Goal: Find contact information: Obtain details needed to contact an individual or organization

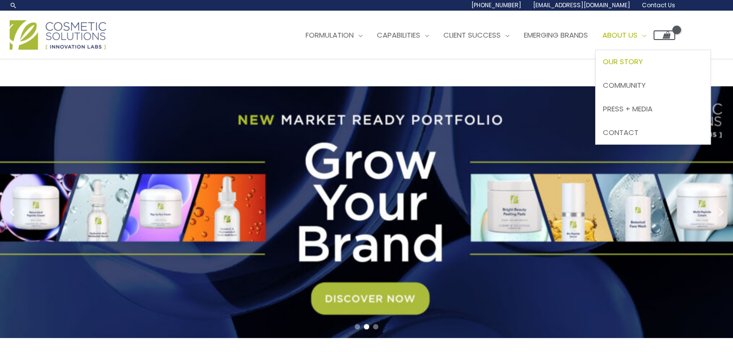
click at [643, 63] on span "Our Story" at bounding box center [623, 61] width 40 height 10
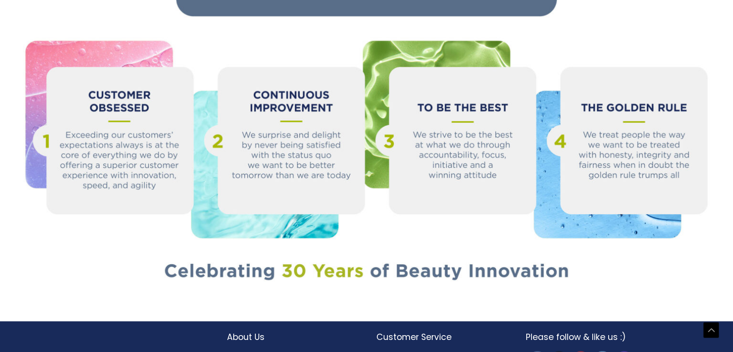
scroll to position [1082, 0]
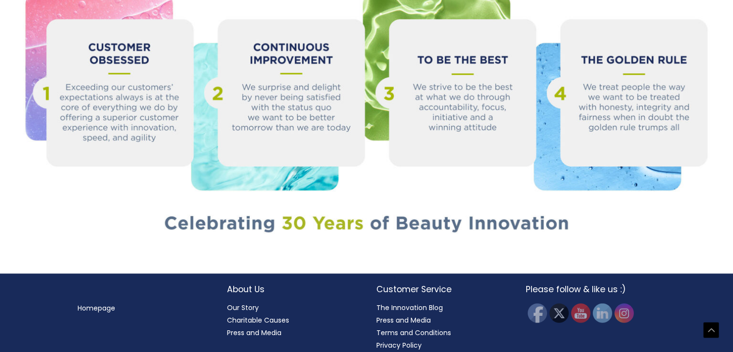
click at [249, 283] on h2 "About Us" at bounding box center [292, 289] width 130 height 13
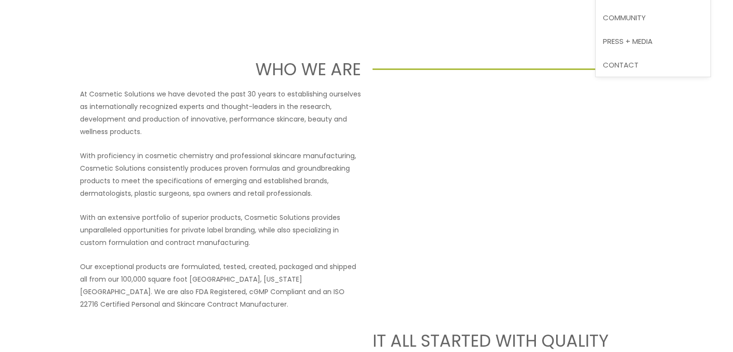
scroll to position [0, 0]
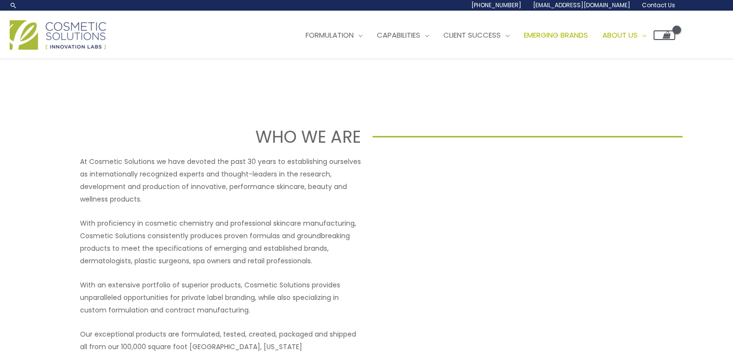
click at [566, 40] on link "Emerging Brands" at bounding box center [556, 35] width 79 height 29
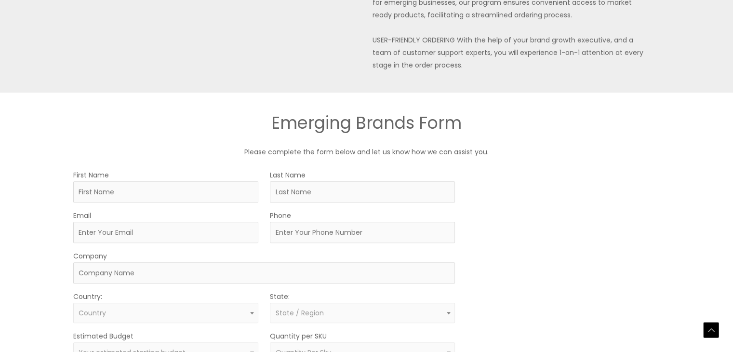
scroll to position [434, 0]
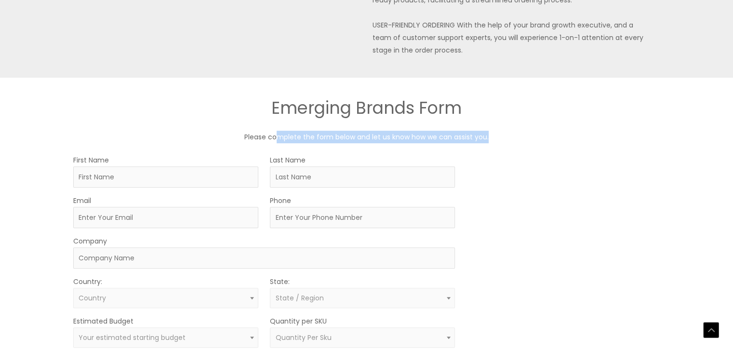
drag, startPoint x: 280, startPoint y: 136, endPoint x: 522, endPoint y: 137, distance: 242.4
click at [522, 137] on p "Please complete the form below and let us know how we can assist you." at bounding box center [367, 137] width 578 height 13
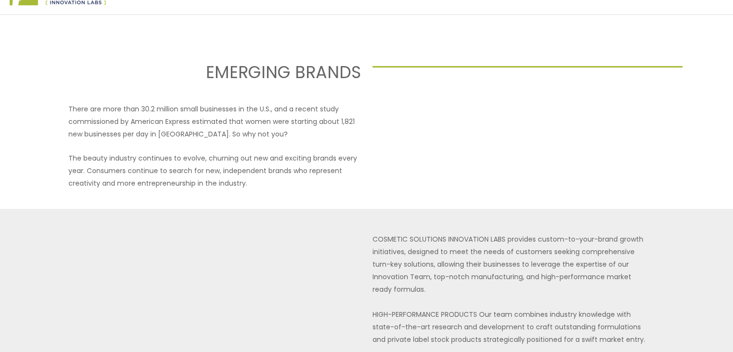
scroll to position [0, 0]
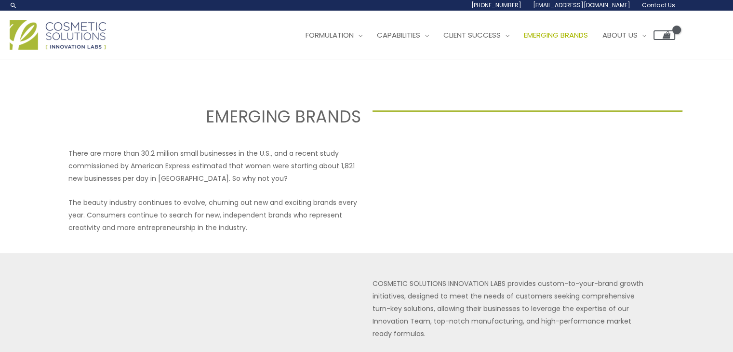
click at [669, 5] on span "Contact Us" at bounding box center [658, 5] width 33 height 8
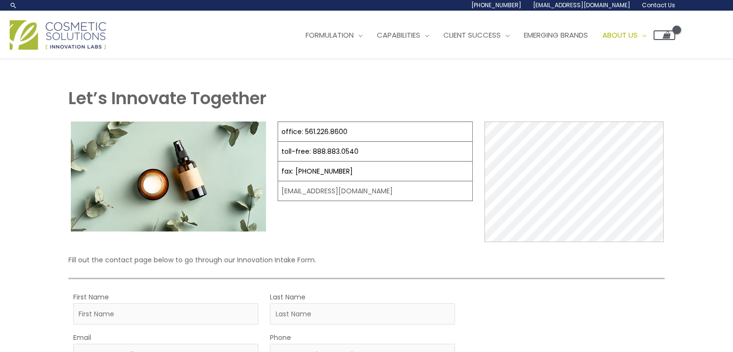
click at [424, 226] on div "office: 561.226.8600 toll-free: [PHONE_NUMBER] fax: [PHONE_NUMBER] [EMAIL_ADDRE…" at bounding box center [375, 181] width 195 height 120
click at [428, 80] on span "Manufacturing" at bounding box center [407, 85] width 60 height 10
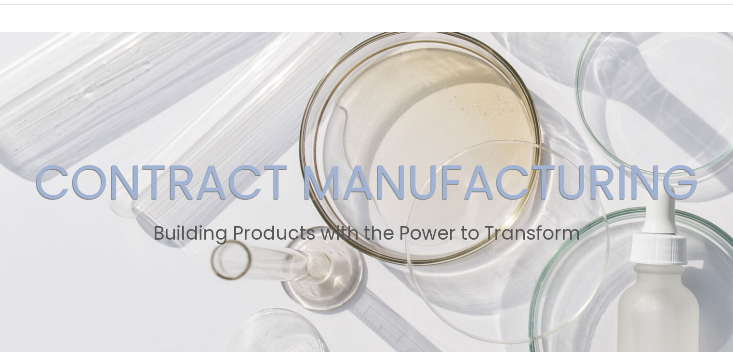
scroll to position [19, 0]
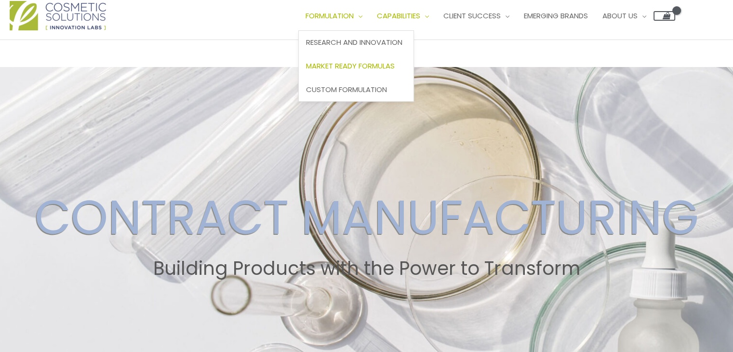
click at [395, 66] on span "Market Ready Formulas" at bounding box center [350, 66] width 89 height 10
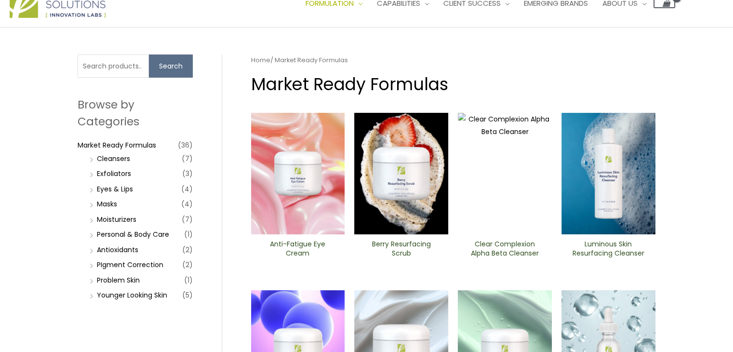
scroll to position [48, 0]
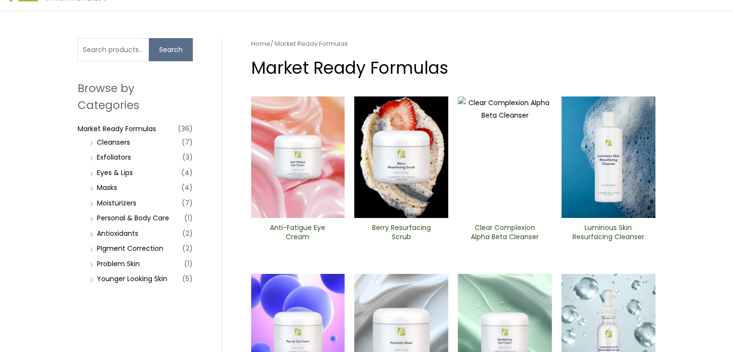
click at [90, 217] on li "Personal & Body Care (1)" at bounding box center [140, 217] width 106 height 13
click at [112, 220] on link "Personal & Body Care" at bounding box center [133, 218] width 72 height 10
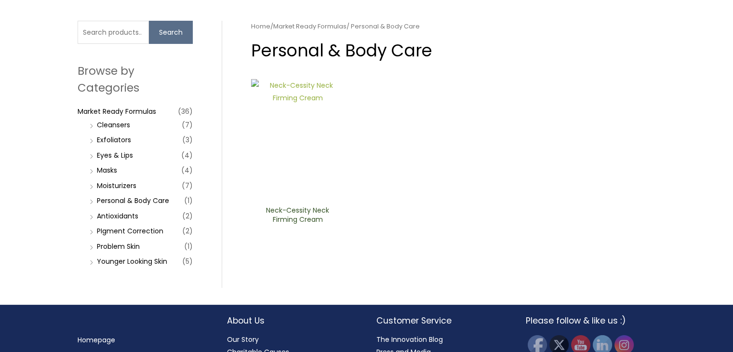
scroll to position [96, 0]
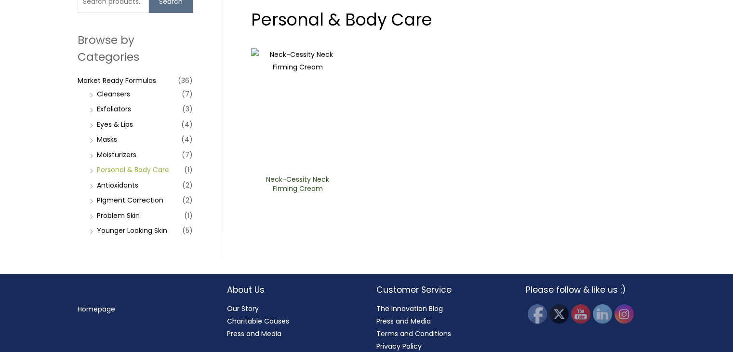
click at [135, 168] on link "Personal & Body Care" at bounding box center [133, 170] width 72 height 10
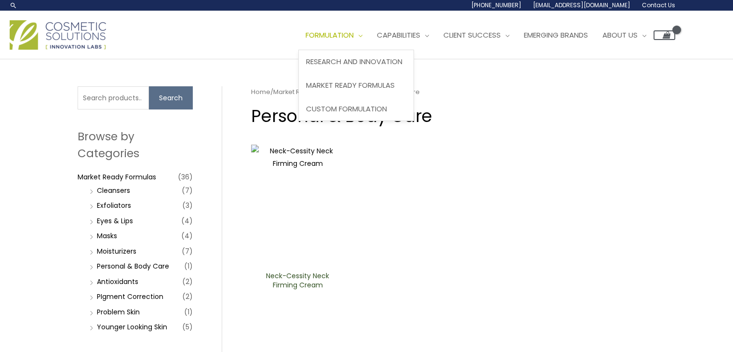
click at [333, 37] on span "Formulation" at bounding box center [330, 35] width 48 height 10
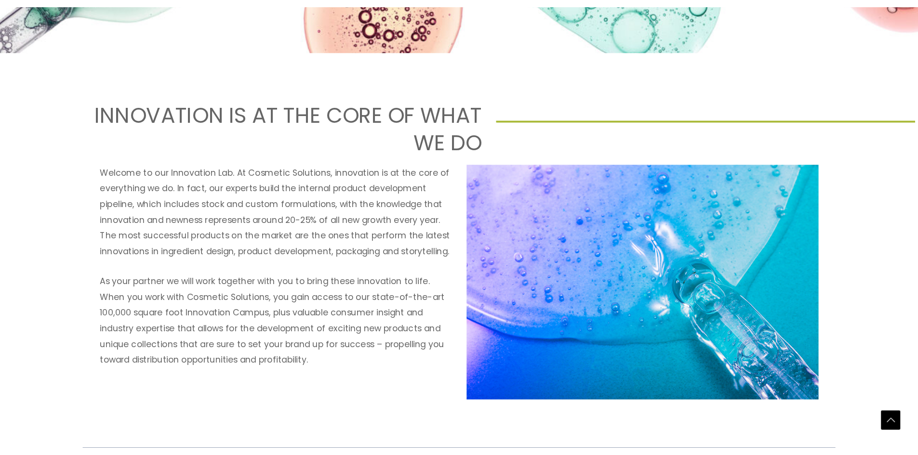
scroll to position [386, 0]
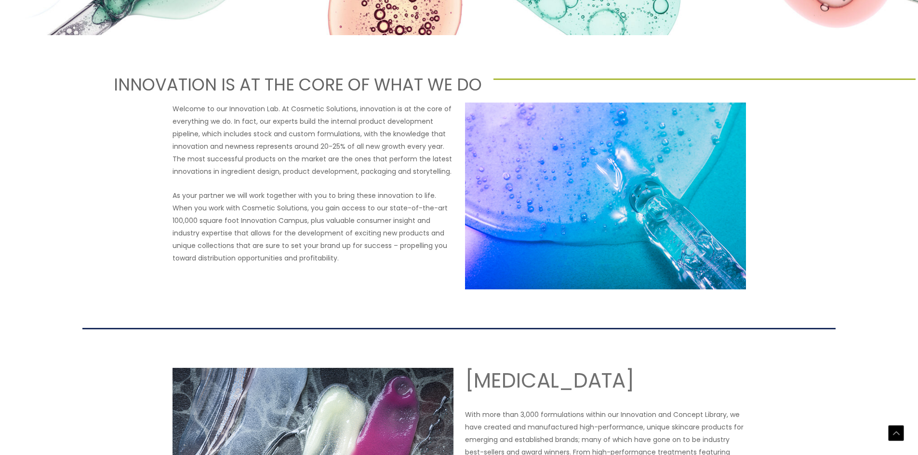
click at [290, 160] on p "Welcome to our Innovation Lab. At Cosmetic Solutions, innovation is at the core…" at bounding box center [313, 140] width 281 height 75
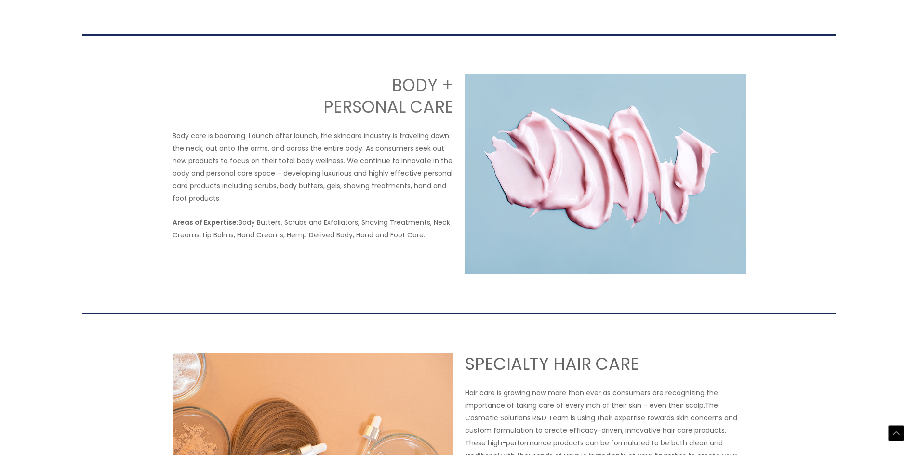
scroll to position [1108, 0]
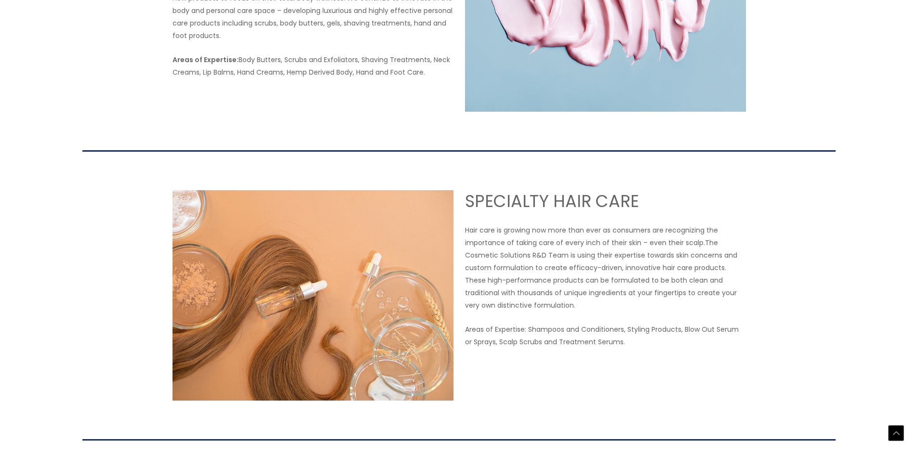
click at [545, 213] on div "SPECIALTY HAIR CARE Hair care is growing now more than ever as consumers are re…" at bounding box center [605, 295] width 281 height 211
drag, startPoint x: 536, startPoint y: 230, endPoint x: 727, endPoint y: 230, distance: 190.8
click at [727, 230] on p "Hair care is growing now more than ever as consumers are recognizing the import…" at bounding box center [605, 268] width 281 height 88
click at [523, 256] on p "Hair care is growing now more than ever as consumers are recognizing the import…" at bounding box center [605, 268] width 281 height 88
drag, startPoint x: 528, startPoint y: 330, endPoint x: 606, endPoint y: 330, distance: 78.1
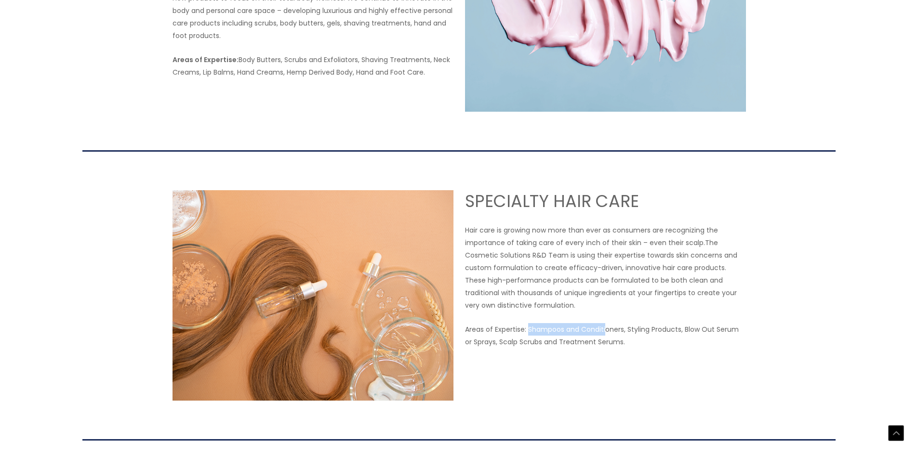
click at [606, 330] on p "Areas of Expertise: Shampoos and Conditioners, Styling Products, Blow Out Serum…" at bounding box center [605, 335] width 281 height 25
click at [630, 351] on div "SPECIALTY HAIR CARE Hair care is growing now more than ever as consumers are re…" at bounding box center [605, 295] width 281 height 211
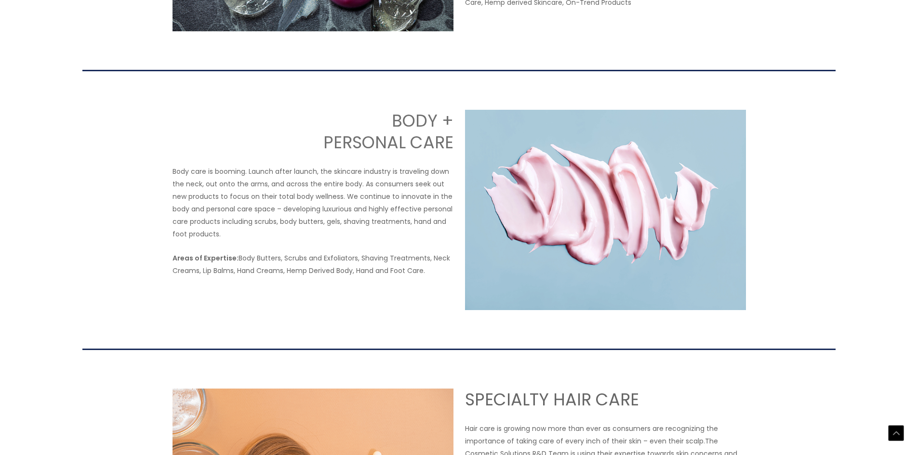
scroll to position [1127, 0]
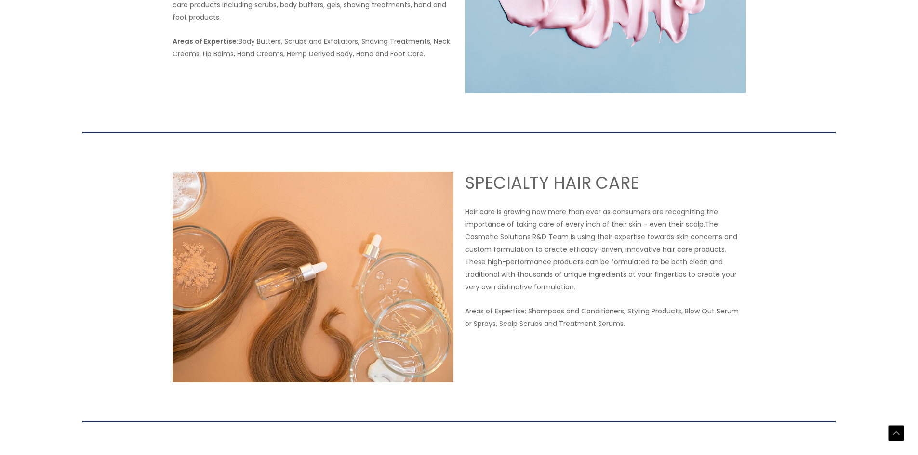
click at [618, 223] on p "Hair care is growing now more than ever as consumers are recognizing the import…" at bounding box center [605, 250] width 281 height 88
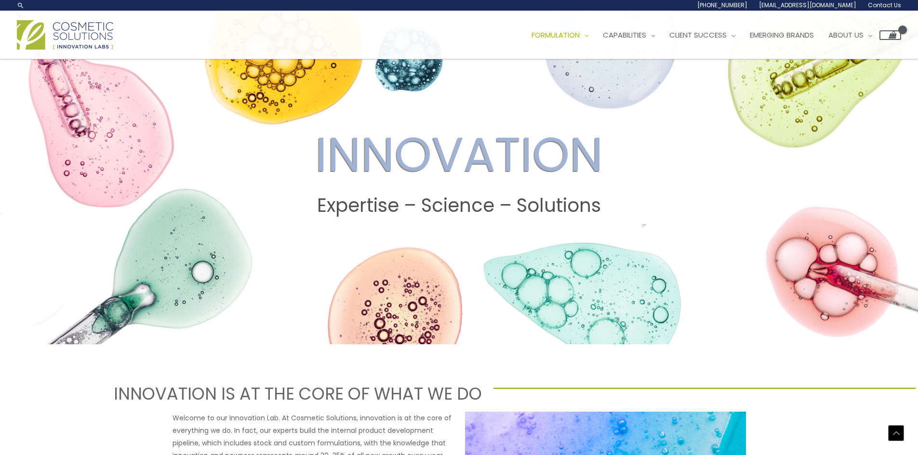
scroll to position [0, 0]
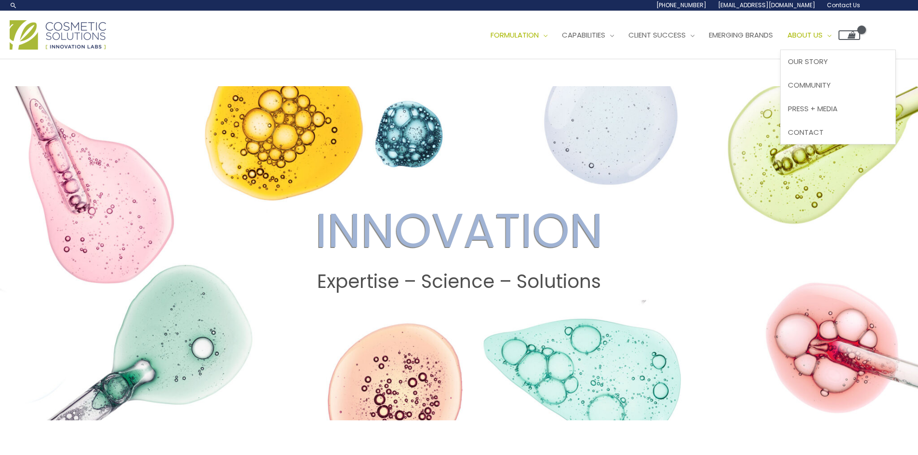
click at [732, 38] on span "About Us" at bounding box center [804, 35] width 35 height 10
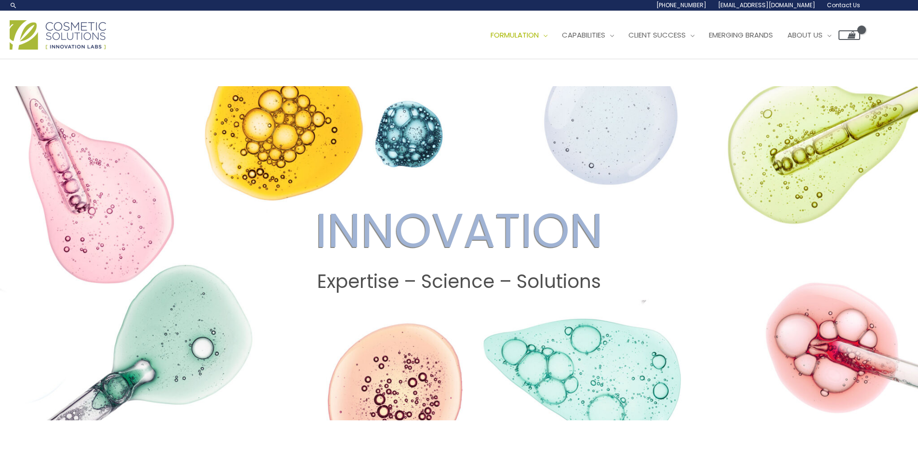
click at [732, 3] on span "Contact Us" at bounding box center [843, 5] width 33 height 8
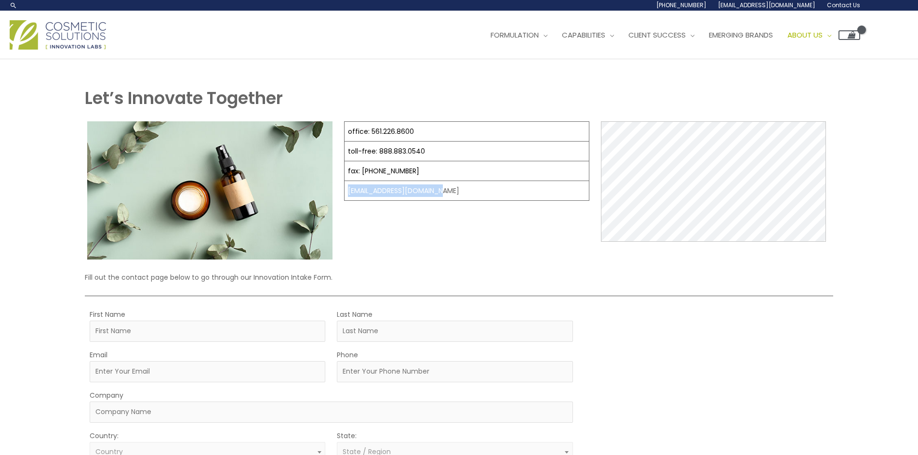
drag, startPoint x: 445, startPoint y: 194, endPoint x: 345, endPoint y: 193, distance: 100.2
click at [345, 193] on td "[EMAIL_ADDRESS][DOMAIN_NAME]" at bounding box center [467, 191] width 245 height 20
copy td "[EMAIL_ADDRESS][DOMAIN_NAME]"
click at [125, 95] on strong "Let’s Innovate Together" at bounding box center [184, 98] width 198 height 24
click at [539, 33] on span "Formulation" at bounding box center [515, 35] width 48 height 10
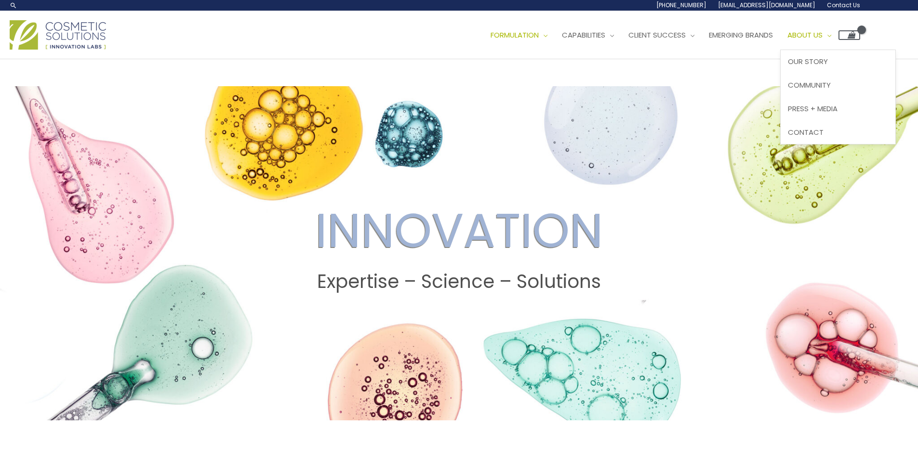
click at [823, 32] on span "About Us" at bounding box center [804, 35] width 35 height 10
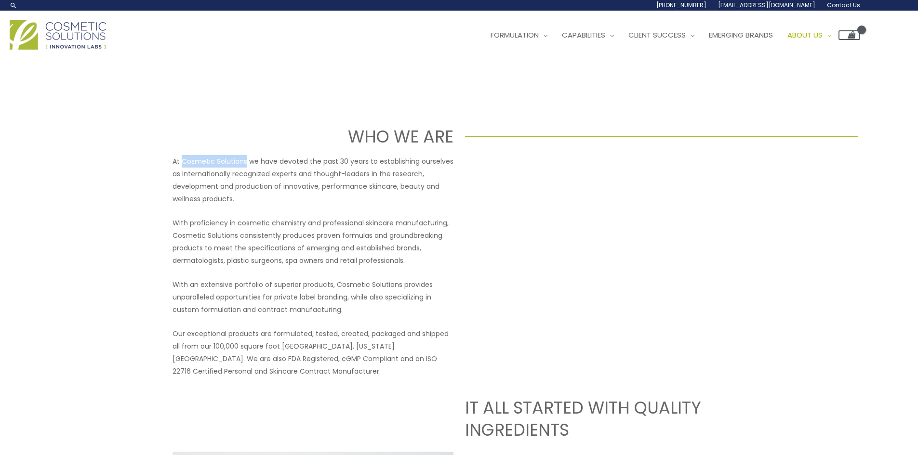
drag, startPoint x: 180, startPoint y: 160, endPoint x: 246, endPoint y: 159, distance: 65.5
click at [246, 159] on p "At Cosmetic Solutions we have devoted the past 30 years to establishing ourselv…" at bounding box center [313, 180] width 281 height 50
copy p "Cosmetic Solutions"
